Goal: Information Seeking & Learning: Learn about a topic

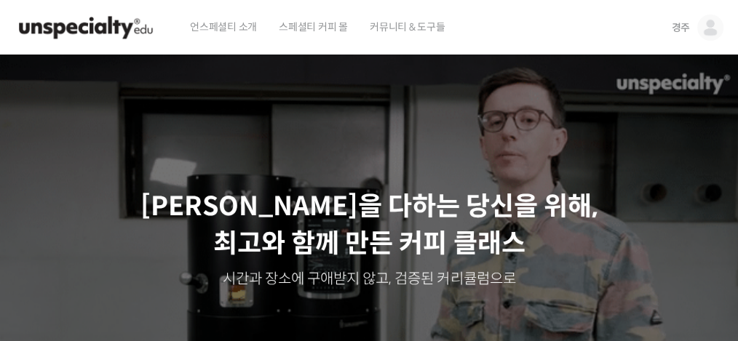
click at [553, 28] on img at bounding box center [710, 28] width 26 height 26
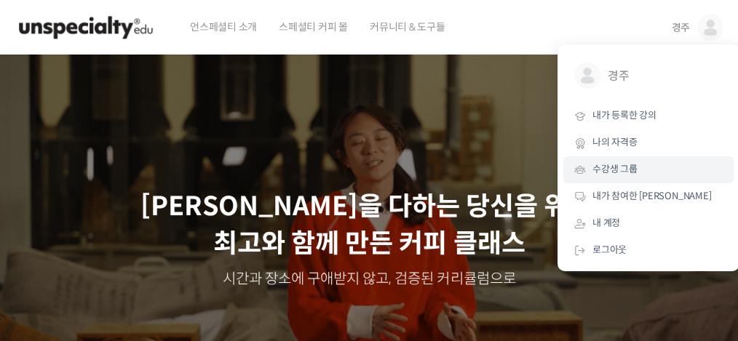
click at [553, 177] on link "수강생 그룹" at bounding box center [648, 170] width 170 height 27
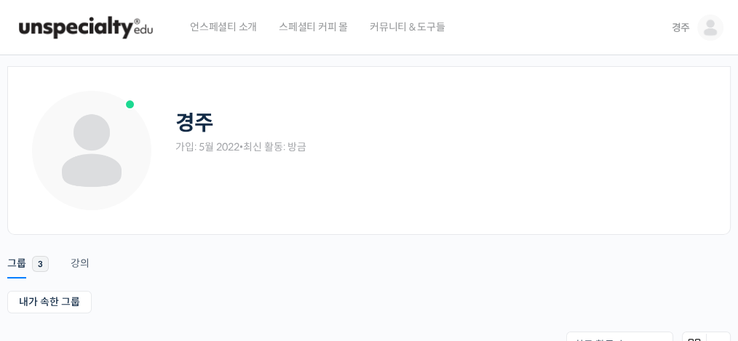
drag, startPoint x: 0, startPoint y: 0, endPoint x: 350, endPoint y: 2, distance: 350.2
click at [446, 217] on div "경주 가입: 5월 2022 • 최신 활동: 방금" at bounding box center [369, 162] width 678 height 146
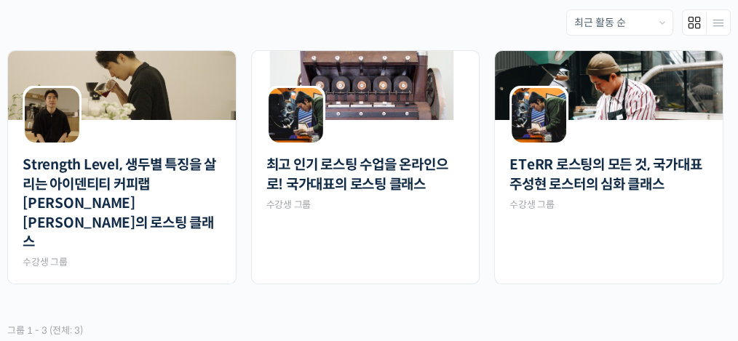
scroll to position [323, 0]
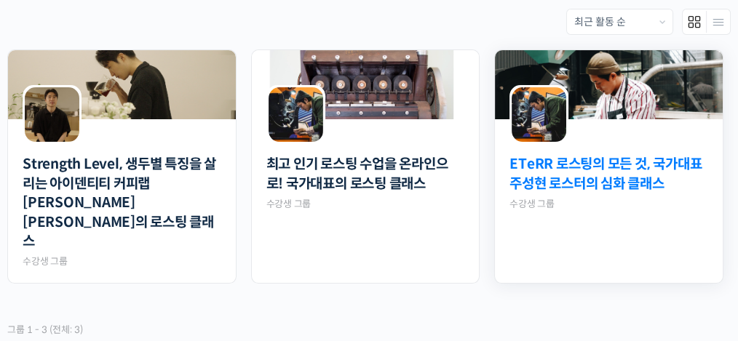
click at [553, 170] on link "ETeRR 로스팅의 모든 것, 국가대표 주성현 로스터의 심화 클래스" at bounding box center [609, 174] width 199 height 39
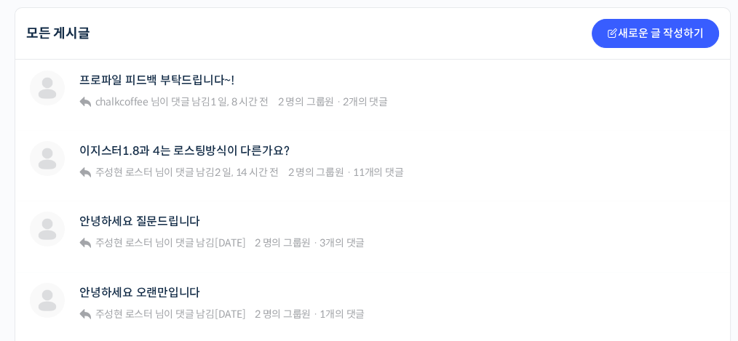
scroll to position [408, 0]
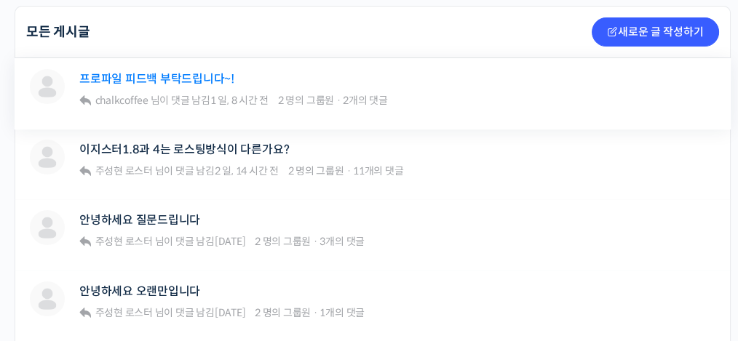
click at [198, 72] on link "프로파일 피드백 부탁드립니다~!" at bounding box center [156, 79] width 155 height 14
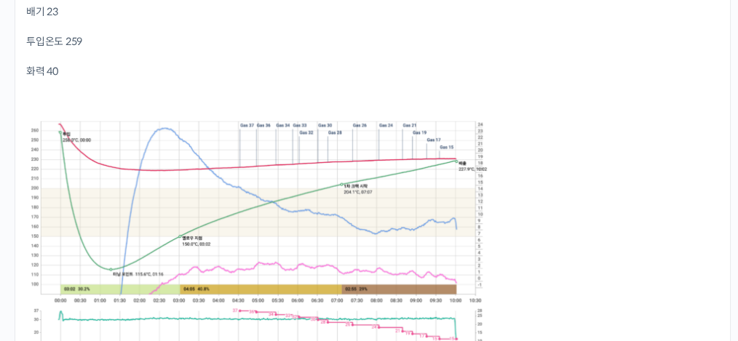
scroll to position [2389, 0]
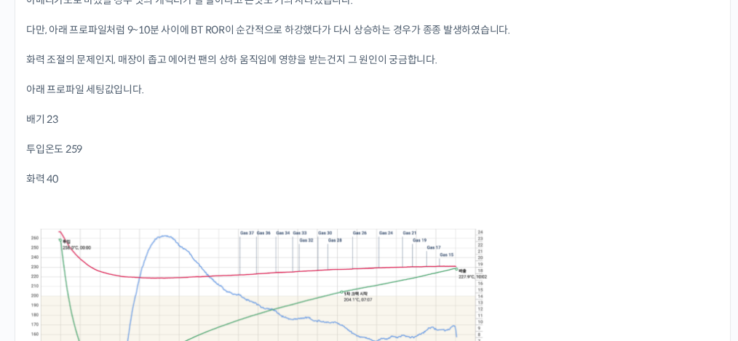
click at [527, 206] on div "안녕하세요. 피드백 주신대로 1.2kg로 용량 줄이고 10분대에서 로스팅 끝날 수 있게 조절하여 2주동안 여러 배치를 테스트 해본 결과 아메리…" at bounding box center [372, 201] width 693 height 537
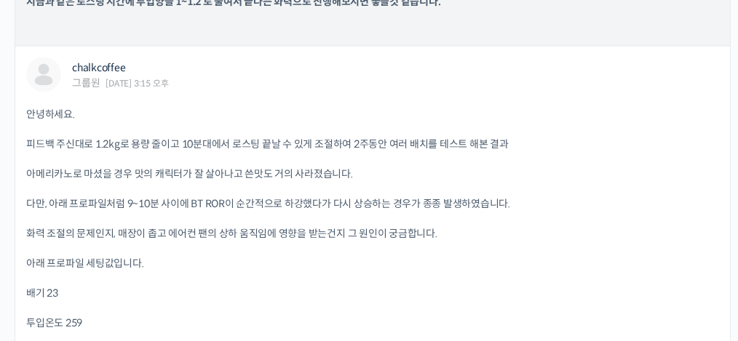
scroll to position [2073, 0]
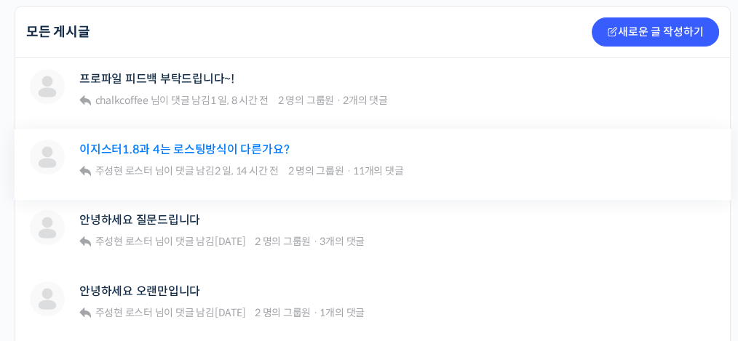
click at [199, 147] on link "이지스터1.8과 4는 로스팅방식이 다른가요?" at bounding box center [184, 150] width 210 height 14
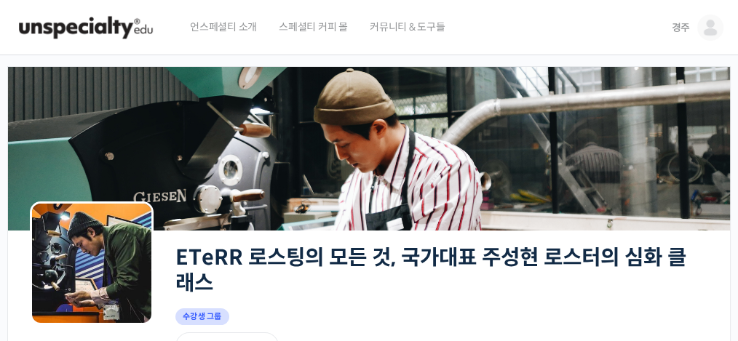
click at [712, 28] on img at bounding box center [710, 28] width 26 height 26
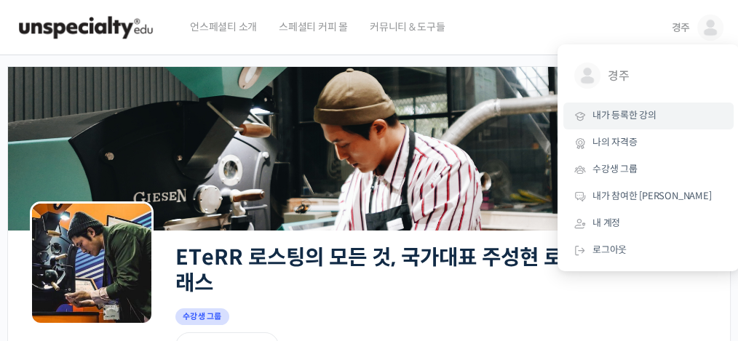
click at [642, 116] on span "내가 등록한 강의" at bounding box center [625, 115] width 64 height 12
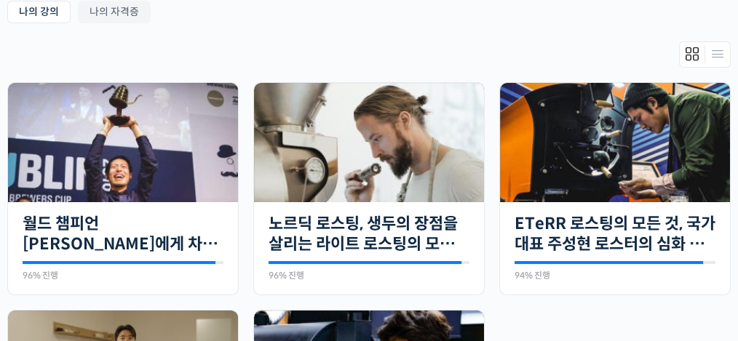
scroll to position [291, 0]
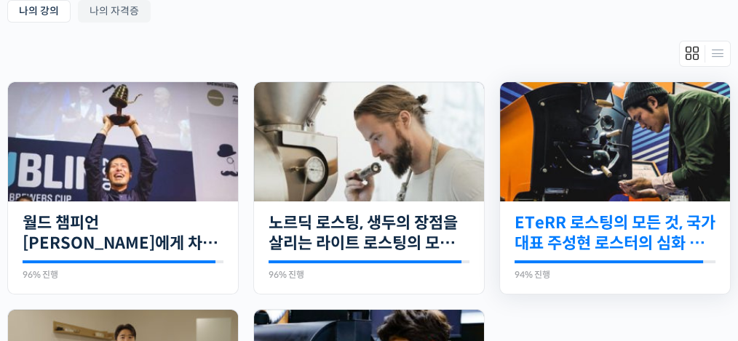
click at [577, 232] on link "ETeRR 로스팅의 모든 것, 국가대표 주성현 로스터의 심화 클래스" at bounding box center [615, 233] width 201 height 40
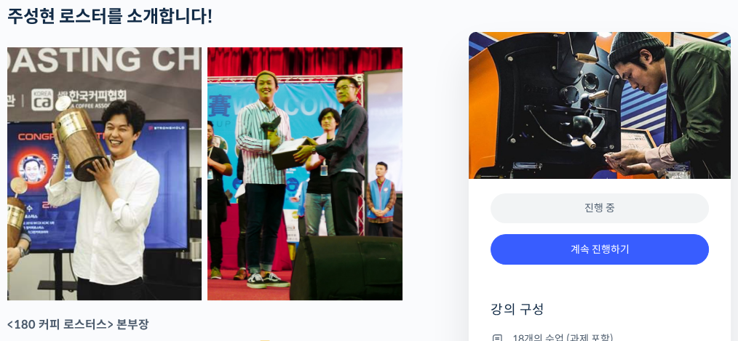
scroll to position [577, 0]
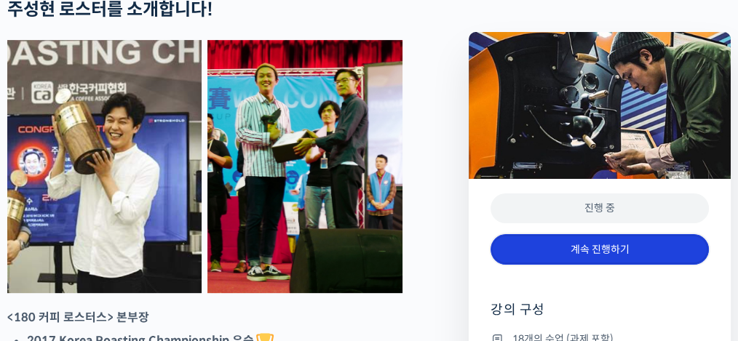
click at [614, 248] on link "계속 진행하기" at bounding box center [600, 249] width 218 height 31
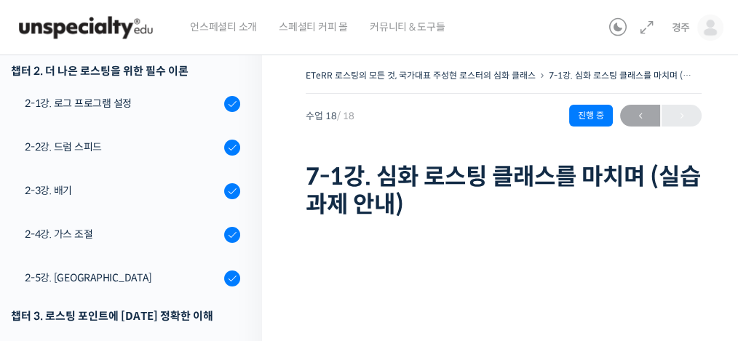
scroll to position [253, 0]
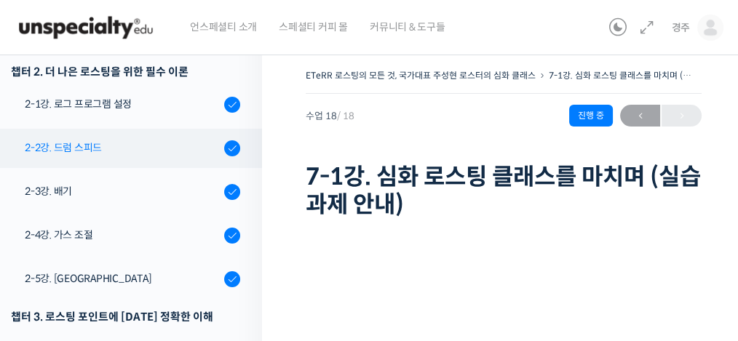
click at [82, 146] on div "2-2강. 드럼 스피드" at bounding box center [122, 148] width 195 height 16
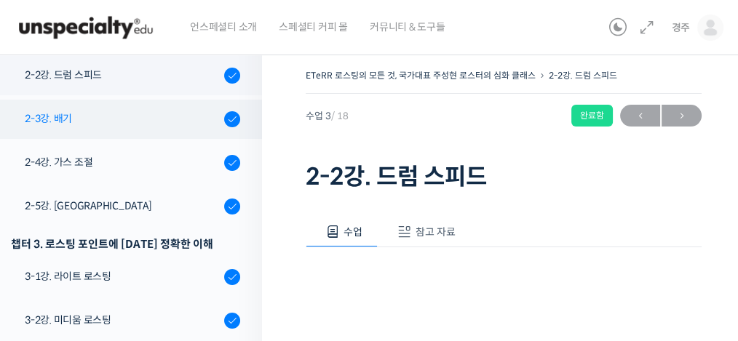
click at [60, 118] on div "2-3강. 배기" at bounding box center [122, 119] width 195 height 16
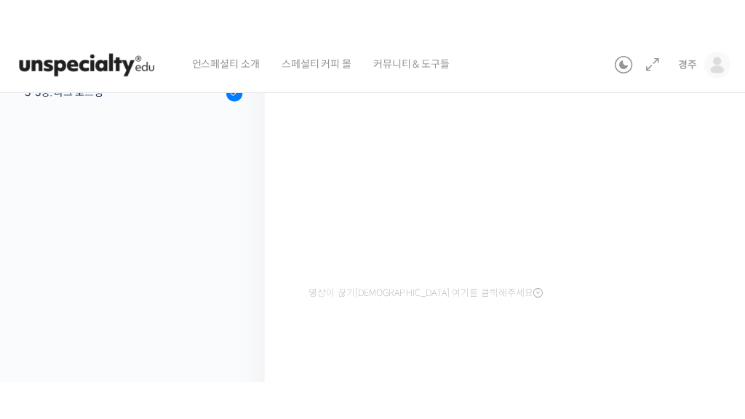
scroll to position [208, 0]
